Goal: Book appointment/travel/reservation

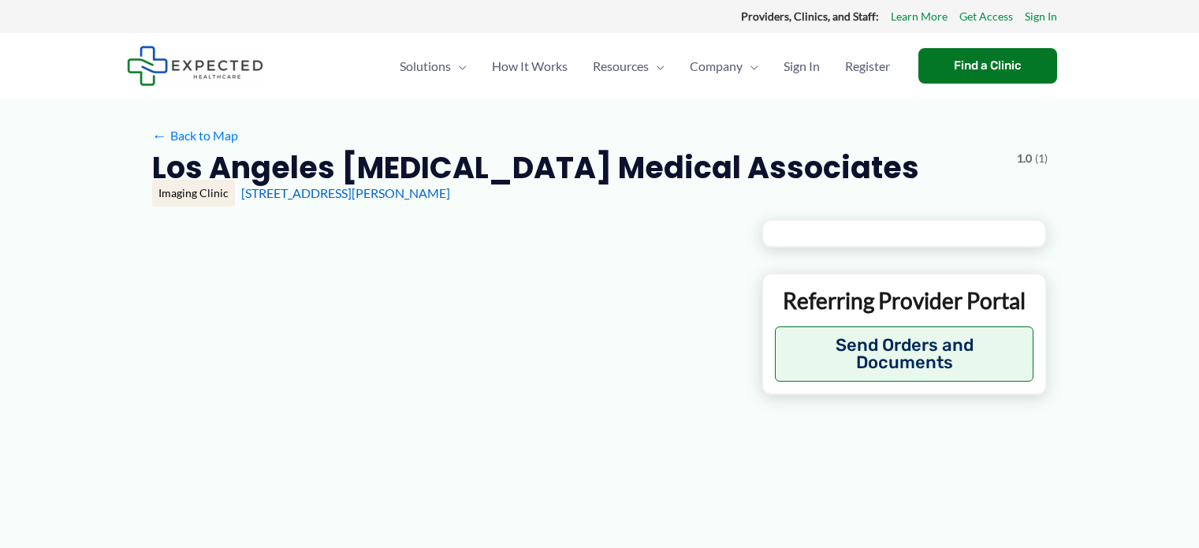
type input "**********"
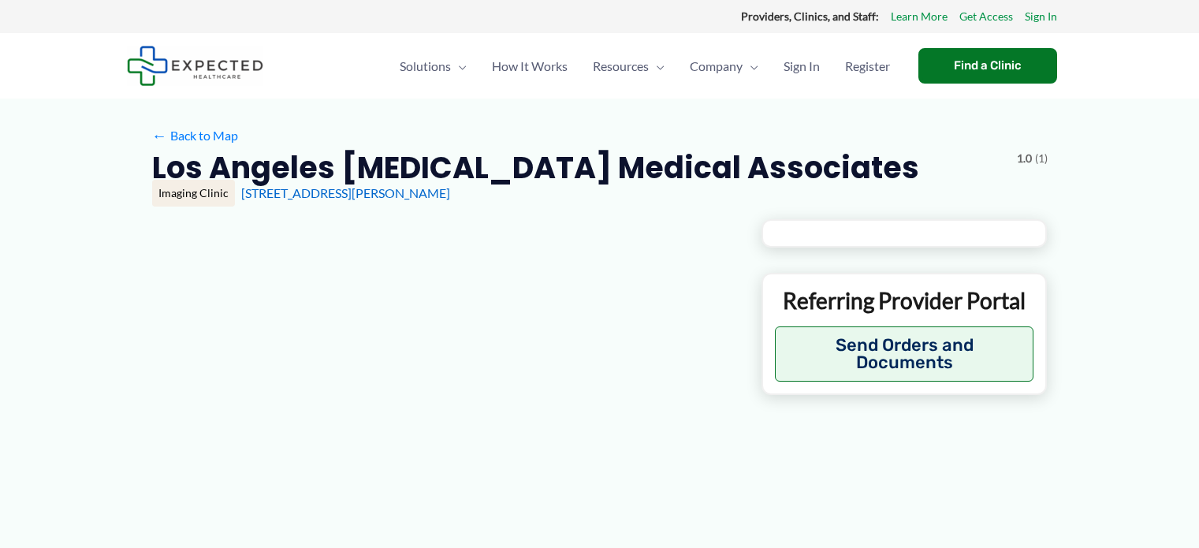
type input "**********"
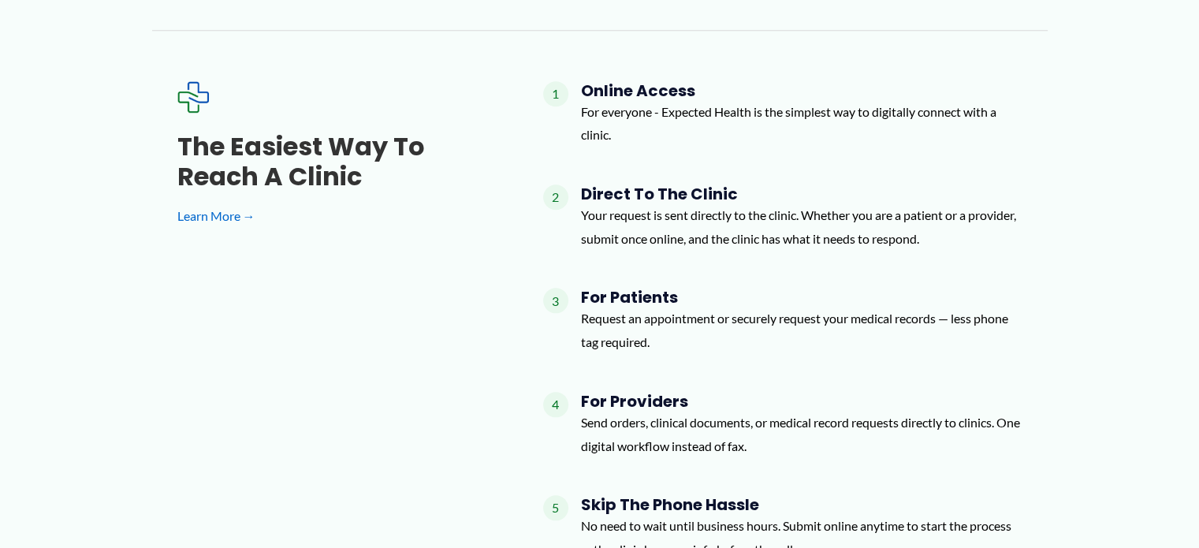
scroll to position [1668, 0]
